Goal: Information Seeking & Learning: Learn about a topic

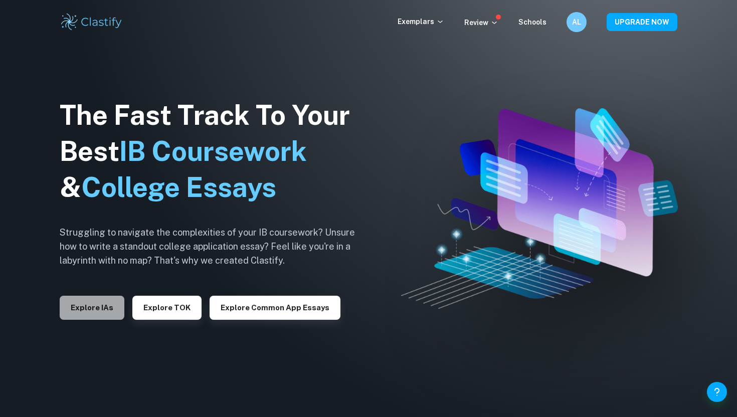
click at [106, 310] on button "Explore IAs" at bounding box center [92, 308] width 65 height 24
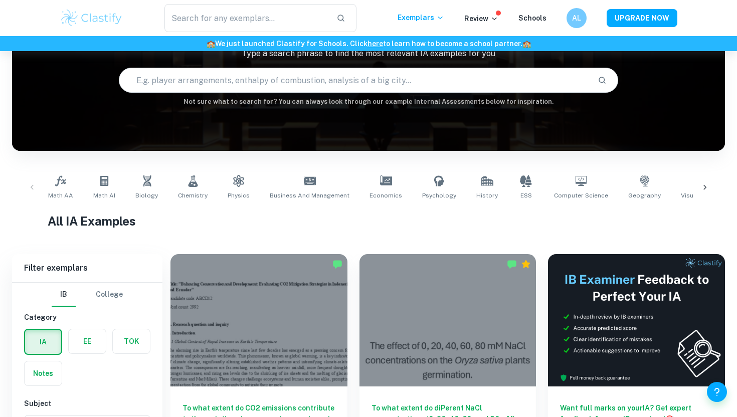
scroll to position [71, 0]
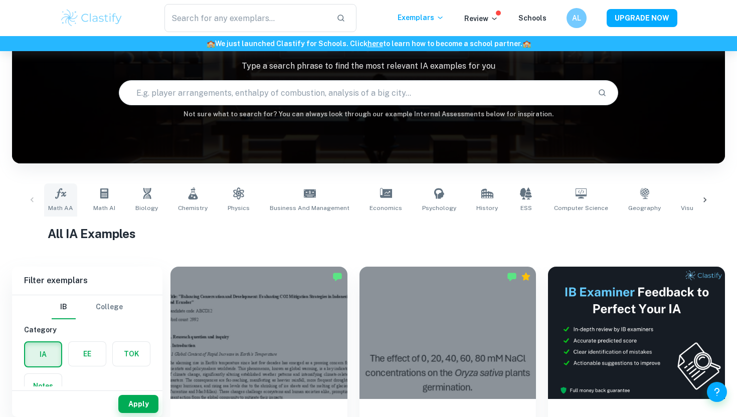
click at [69, 204] on span "Math AA" at bounding box center [60, 207] width 25 height 9
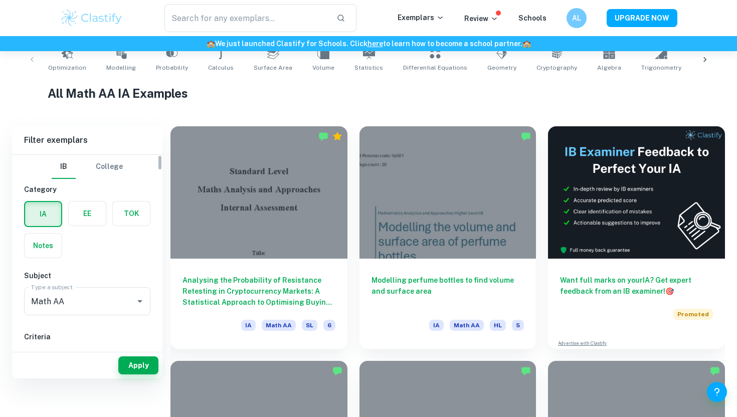
scroll to position [219, 0]
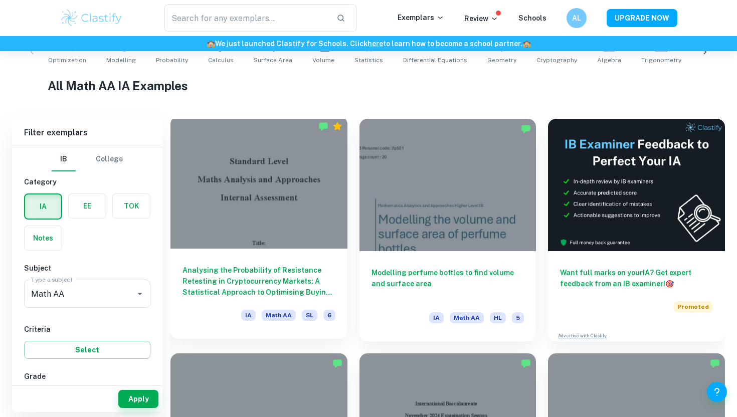
click at [257, 167] on div at bounding box center [258, 182] width 177 height 132
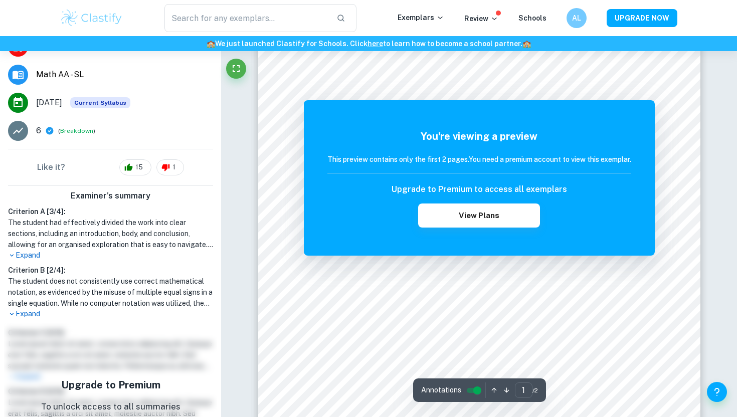
scroll to position [212, 0]
click at [26, 254] on p "Expand" at bounding box center [110, 255] width 205 height 11
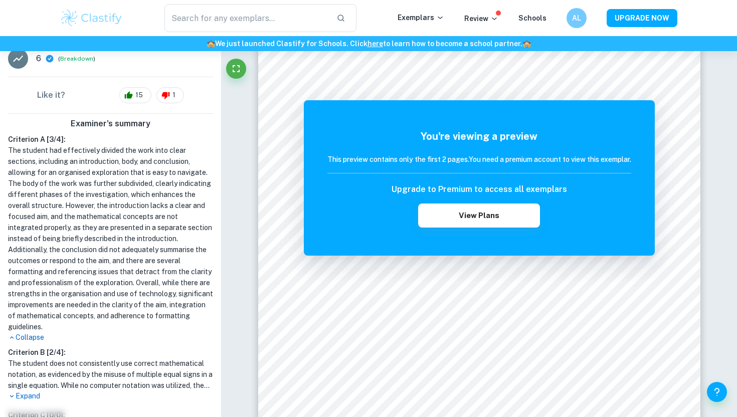
scroll to position [233, 0]
